Goal: Check status: Verify the current state of an ongoing process or item

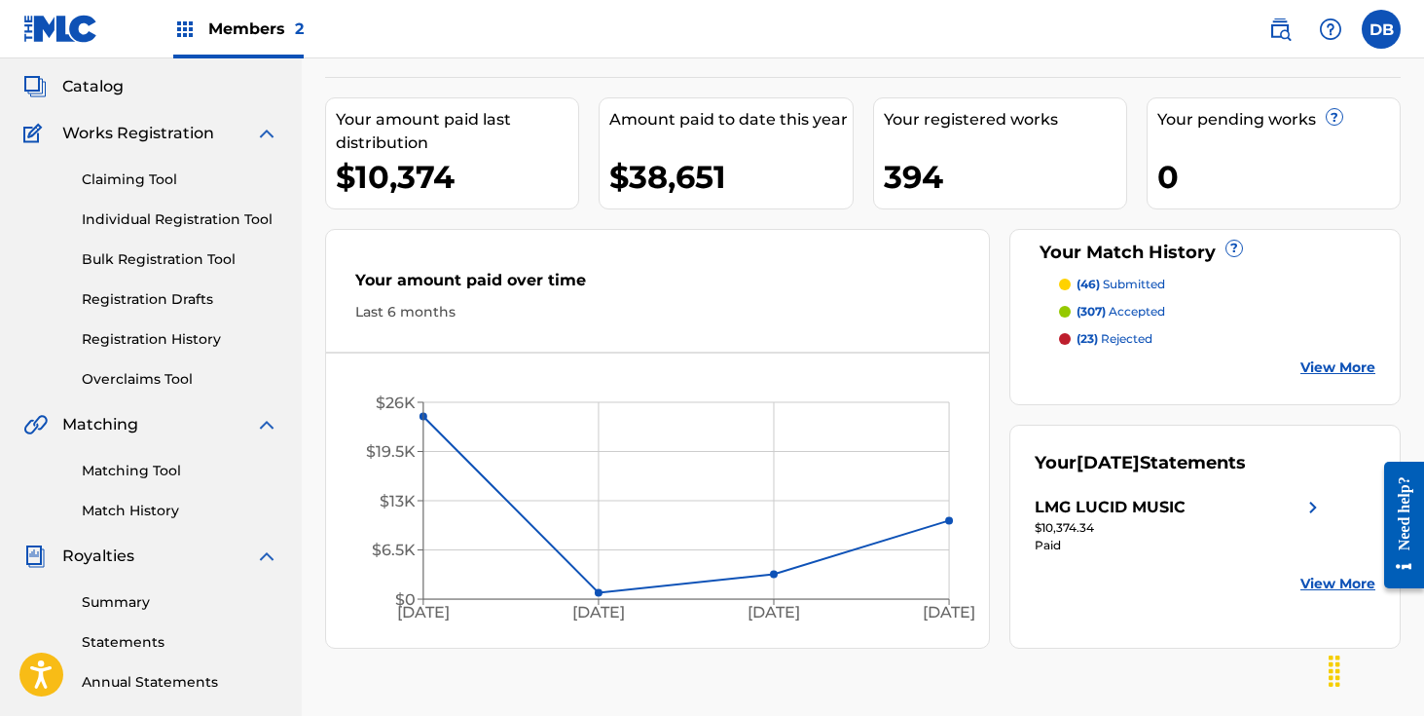
click at [266, 27] on span "Members 2" at bounding box center [255, 29] width 95 height 22
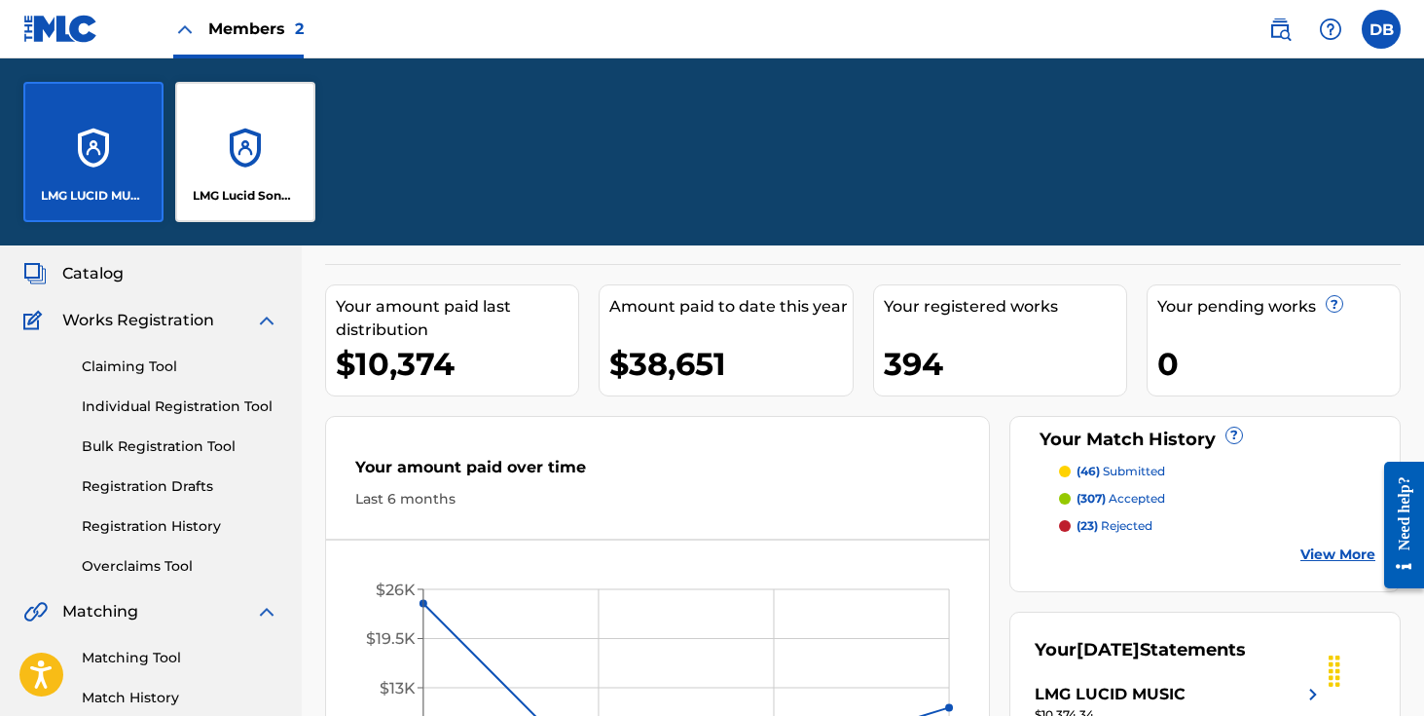
scroll to position [294, 0]
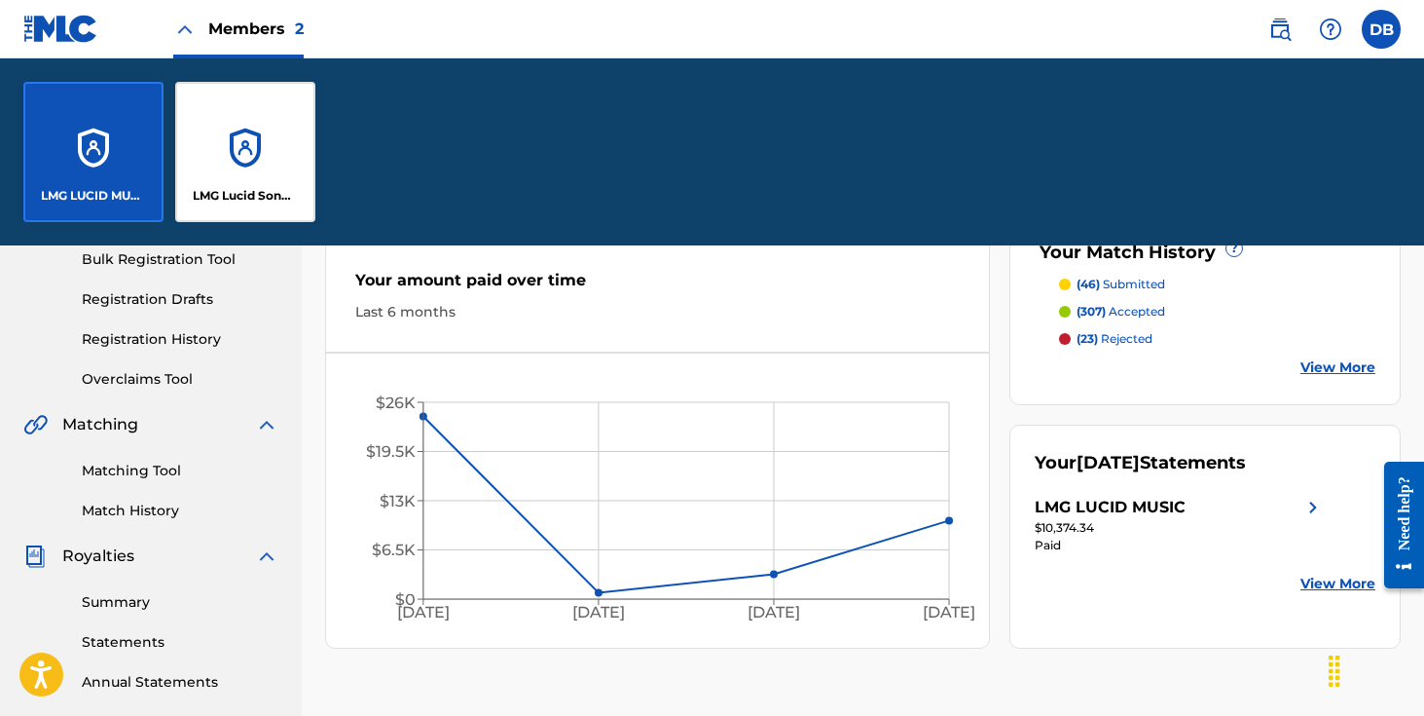
click at [244, 139] on div "LMG Lucid Songs (ASCAP)" at bounding box center [245, 152] width 140 height 140
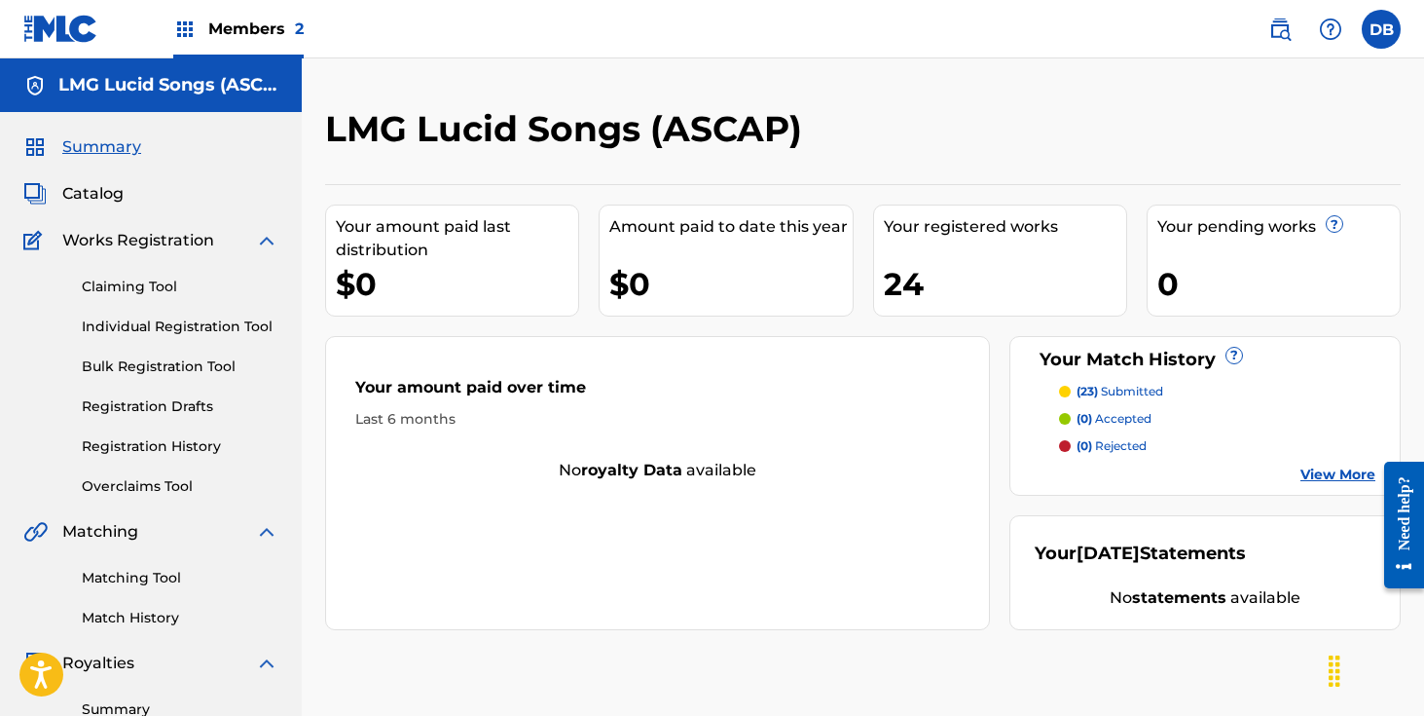
click at [249, 45] on div "Members 2" at bounding box center [238, 28] width 130 height 57
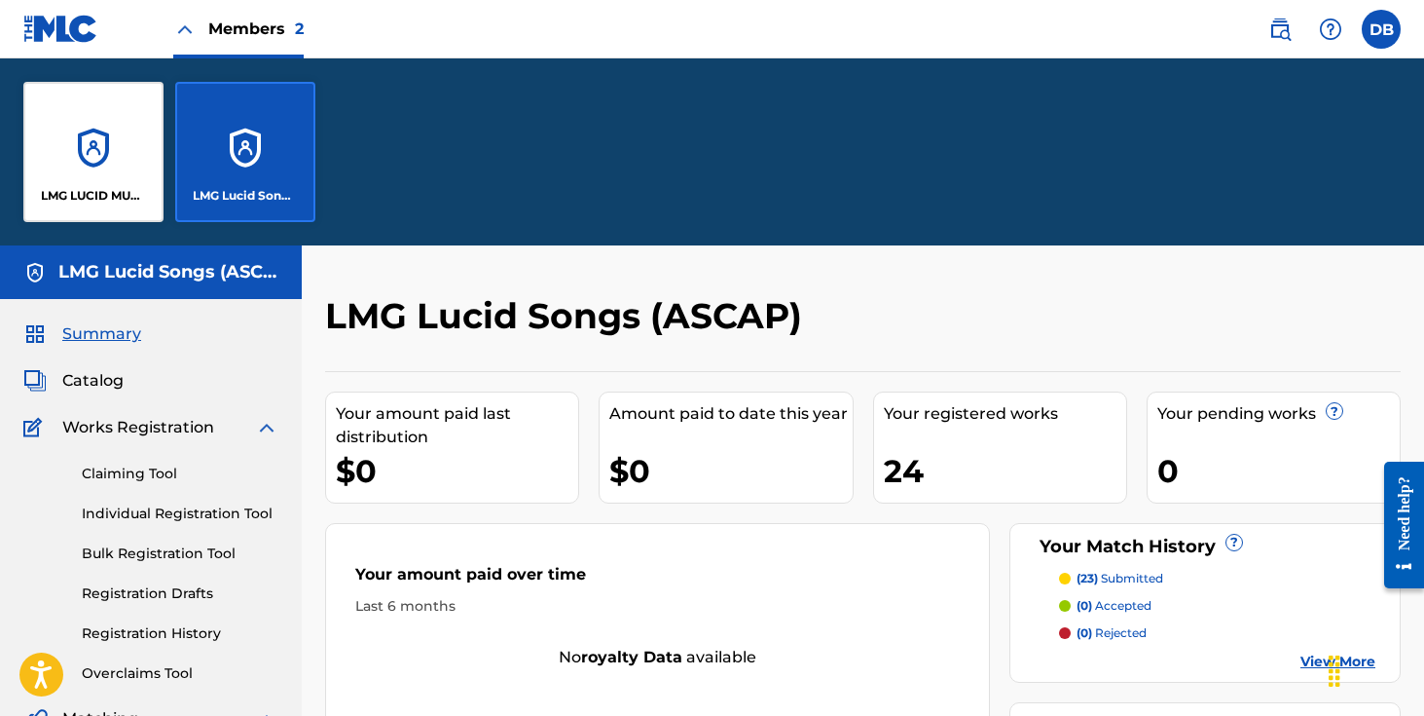
click at [252, 112] on div "LMG Lucid Songs (ASCAP)" at bounding box center [245, 152] width 140 height 140
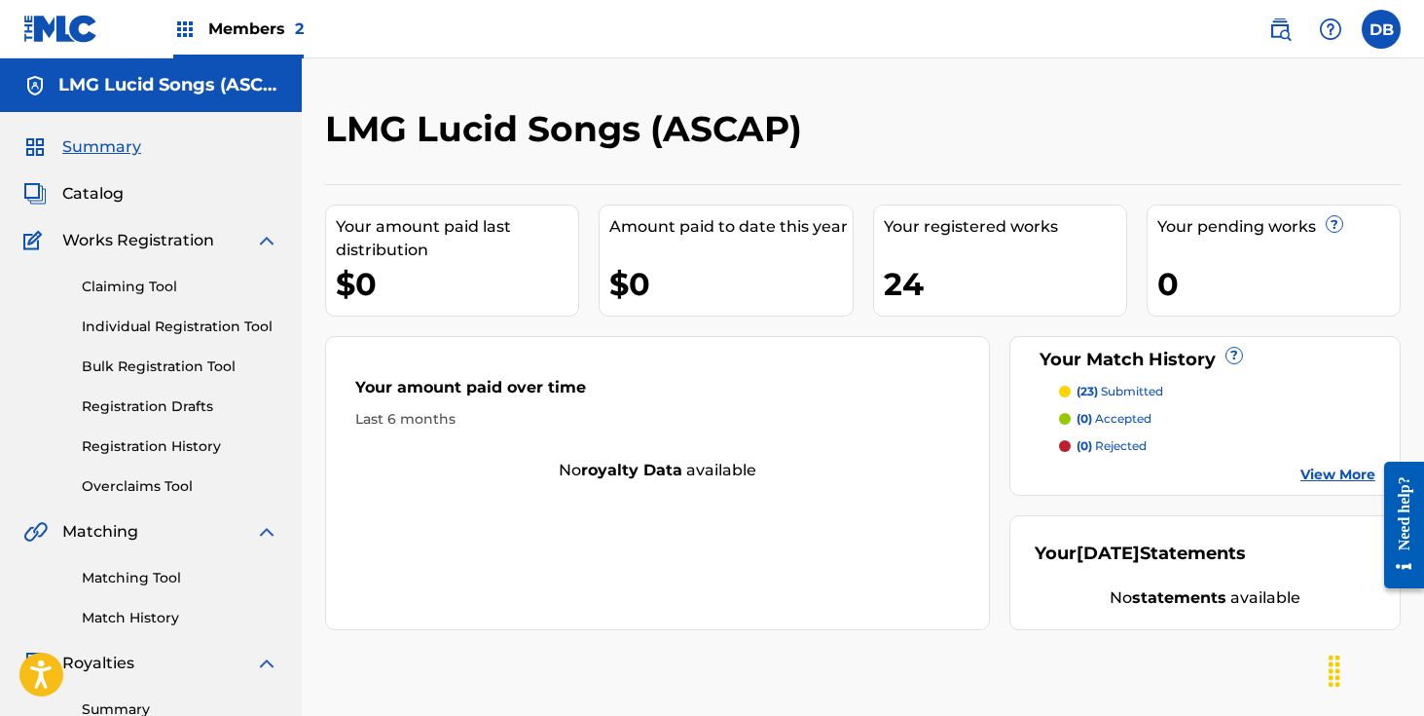
click at [164, 449] on link "Registration History" at bounding box center [180, 446] width 197 height 20
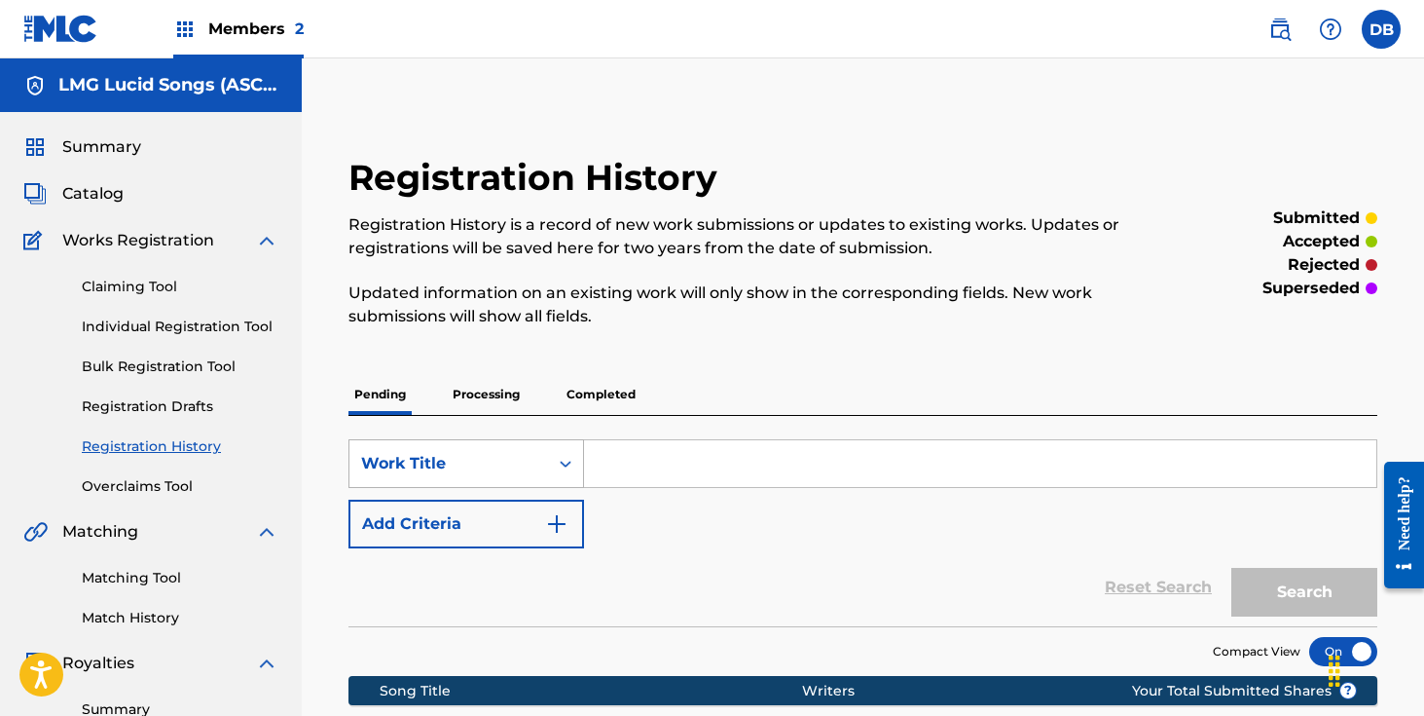
scroll to position [290, 0]
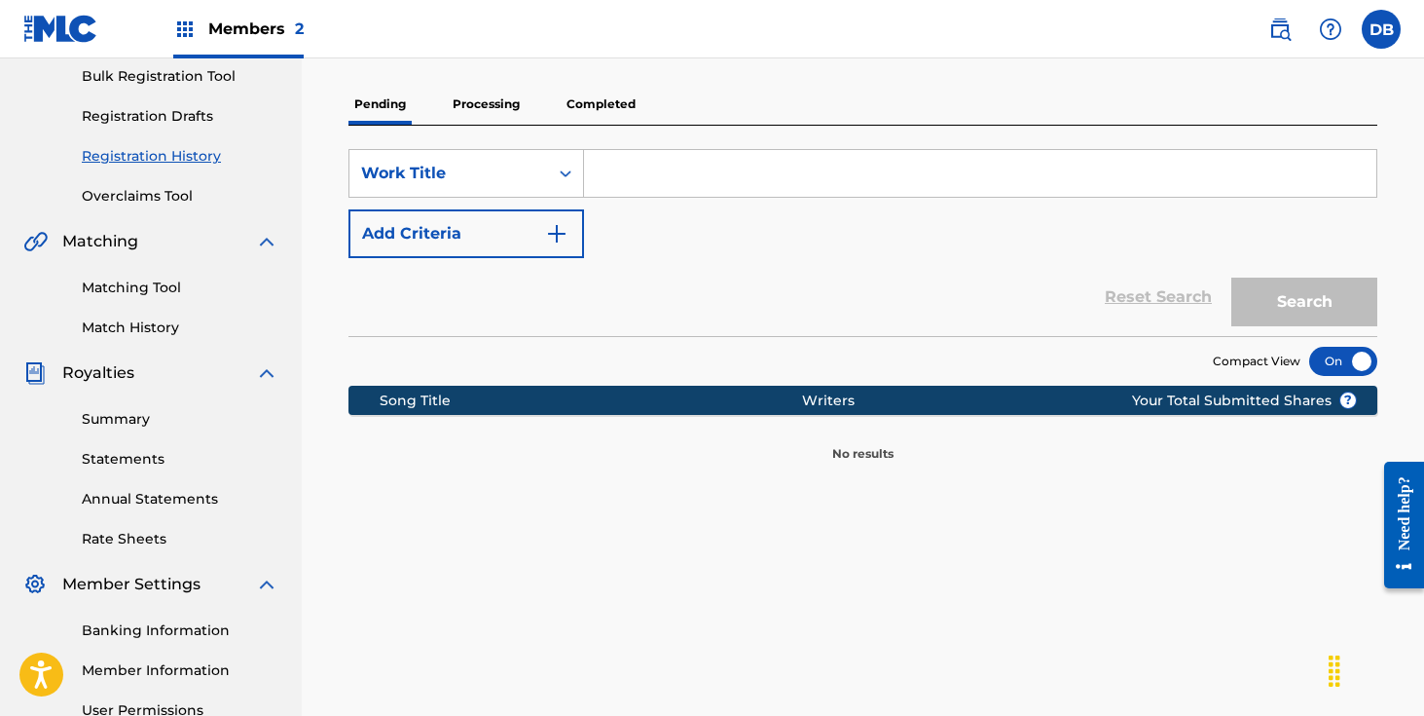
click at [586, 95] on p "Completed" at bounding box center [601, 104] width 81 height 41
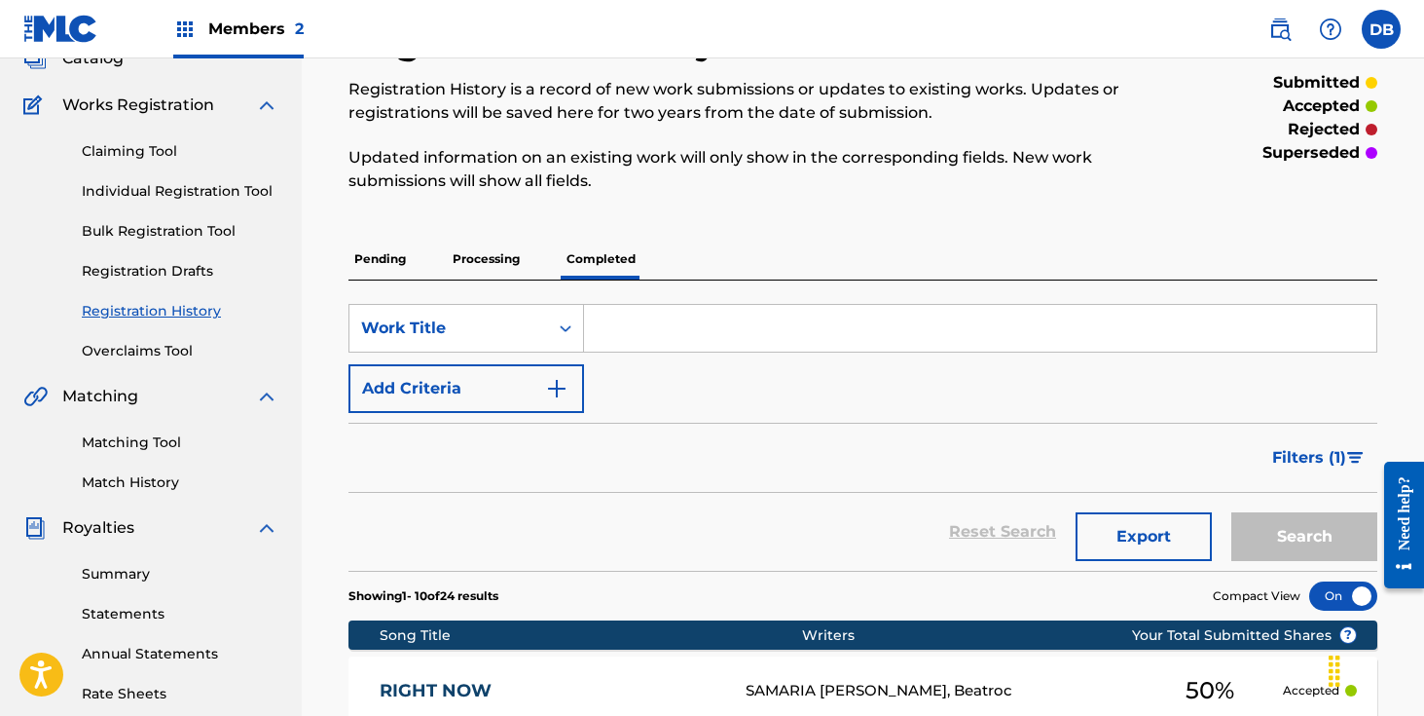
scroll to position [86, 0]
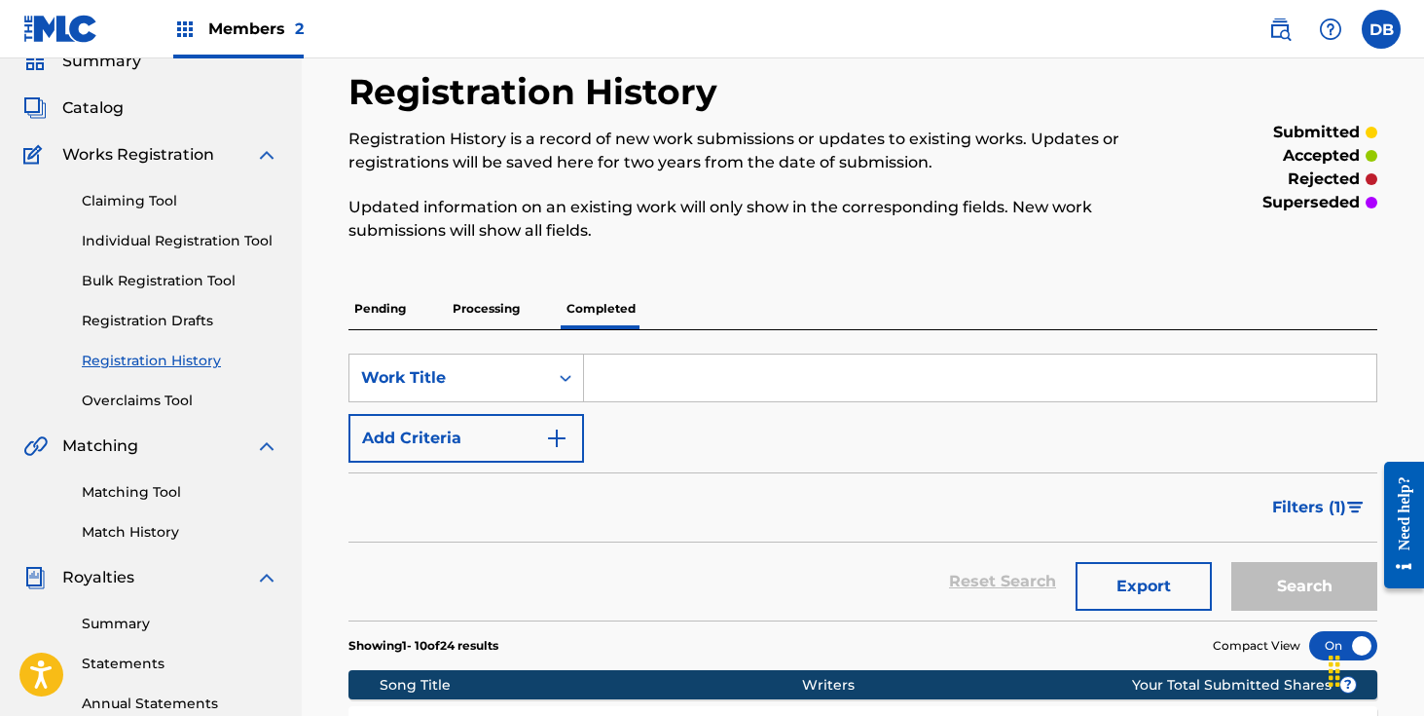
click at [498, 307] on p "Processing" at bounding box center [486, 308] width 79 height 41
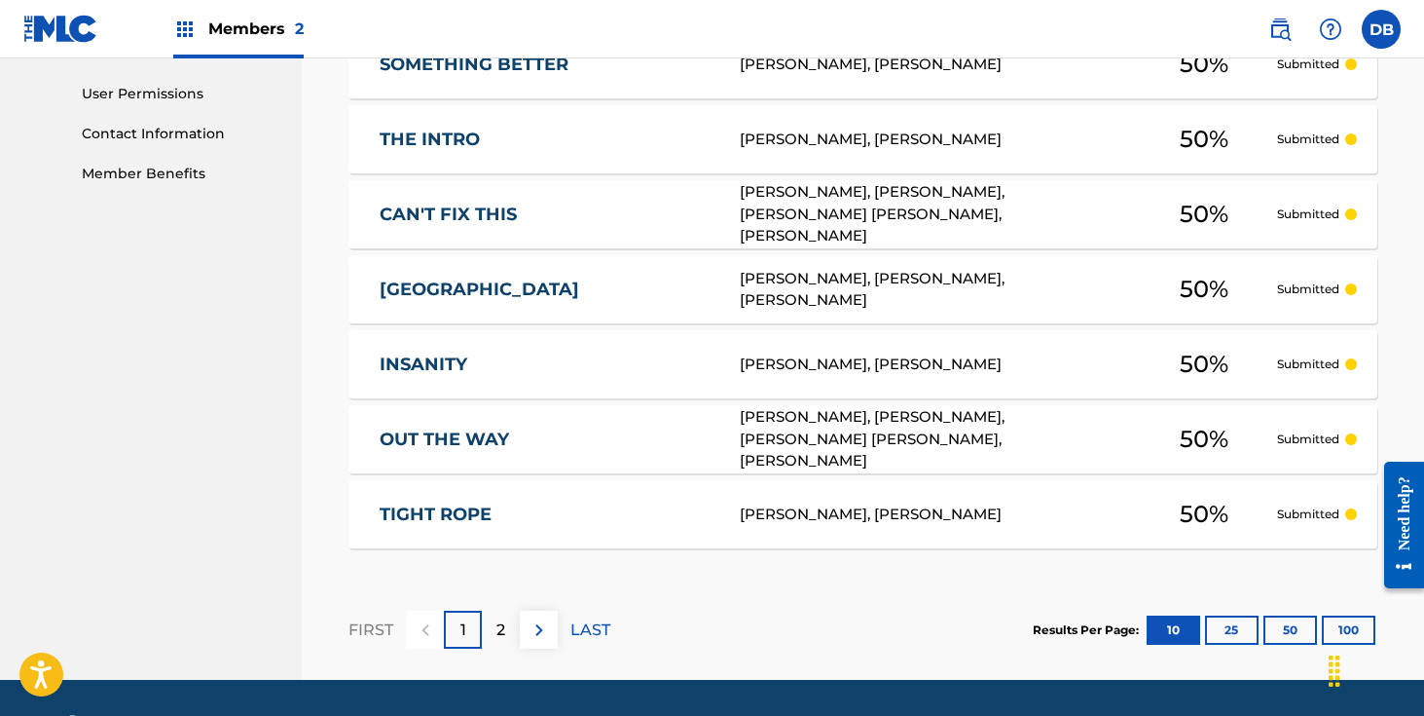
scroll to position [910, 0]
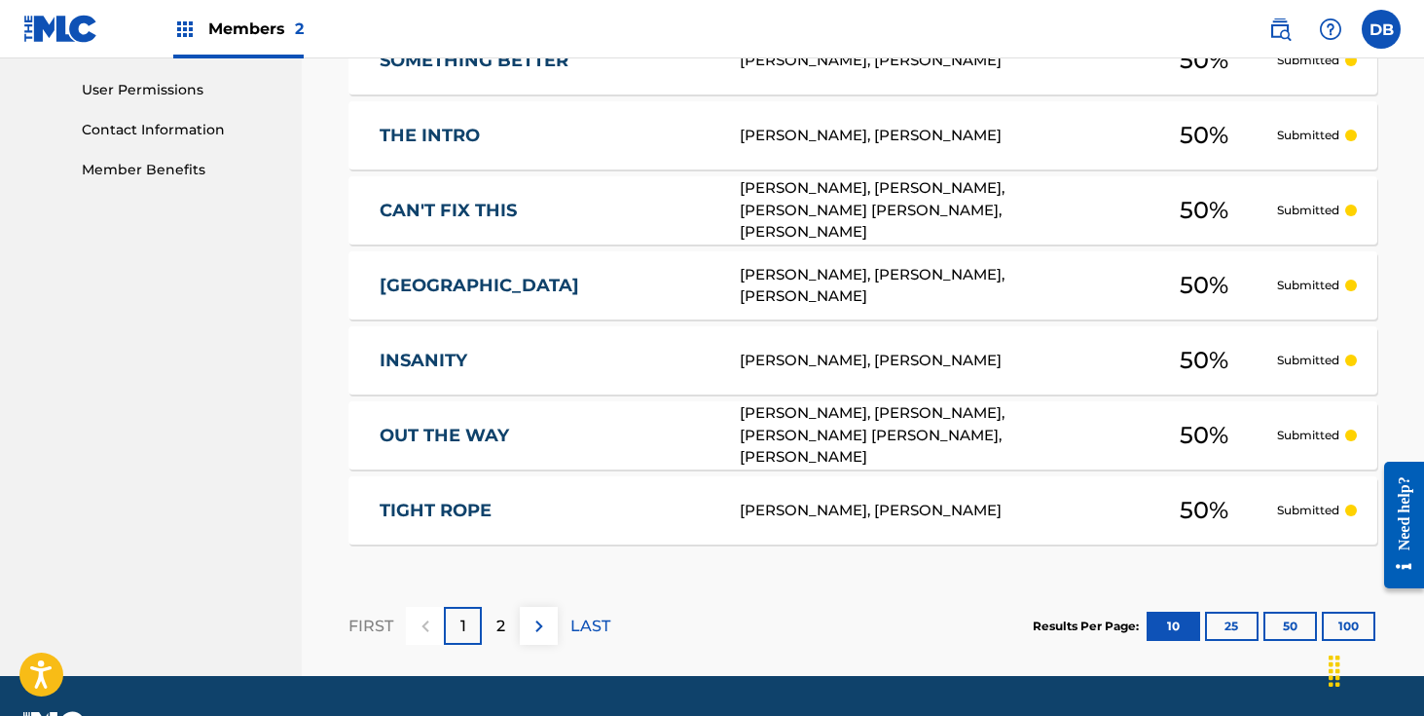
click at [1240, 634] on button "25" at bounding box center [1232, 625] width 54 height 29
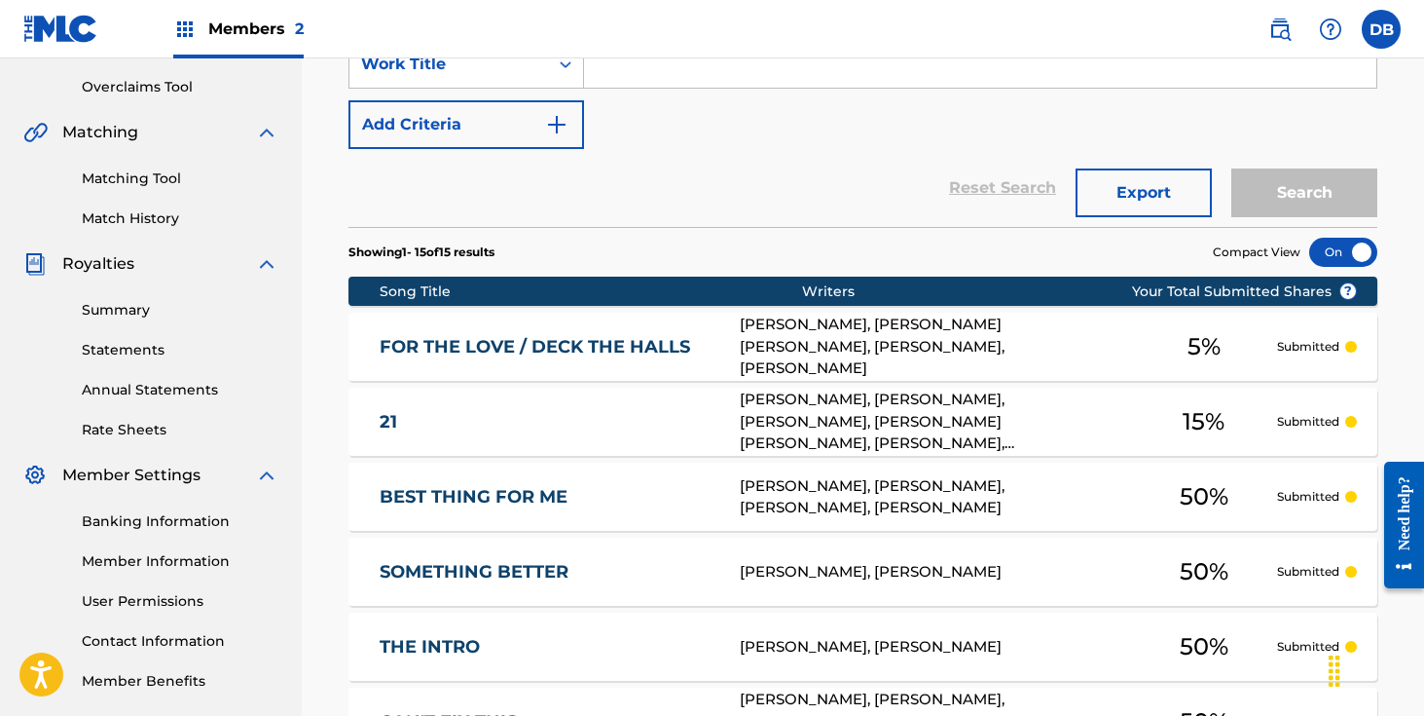
scroll to position [383, 0]
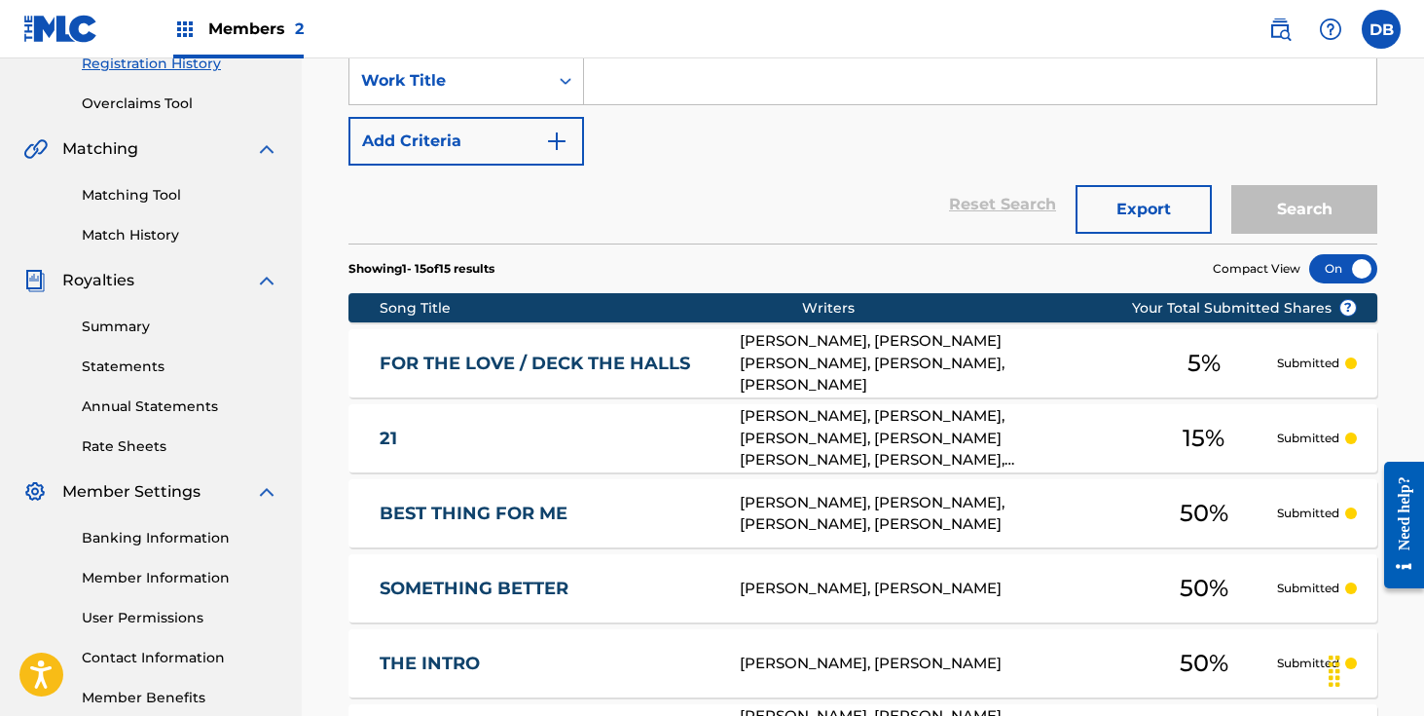
click at [1140, 209] on button "Export" at bounding box center [1144, 209] width 136 height 49
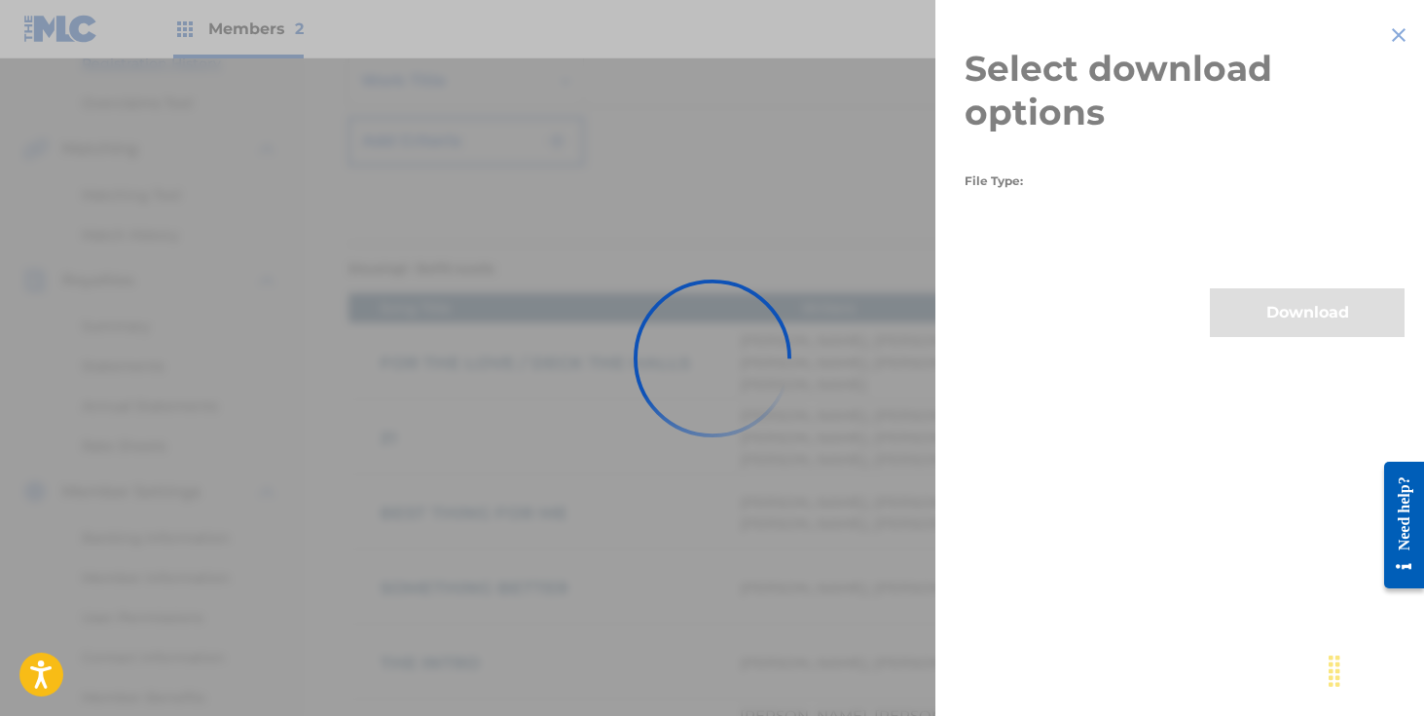
click at [1107, 378] on div at bounding box center [712, 358] width 1424 height 716
